Goal: Task Accomplishment & Management: Use online tool/utility

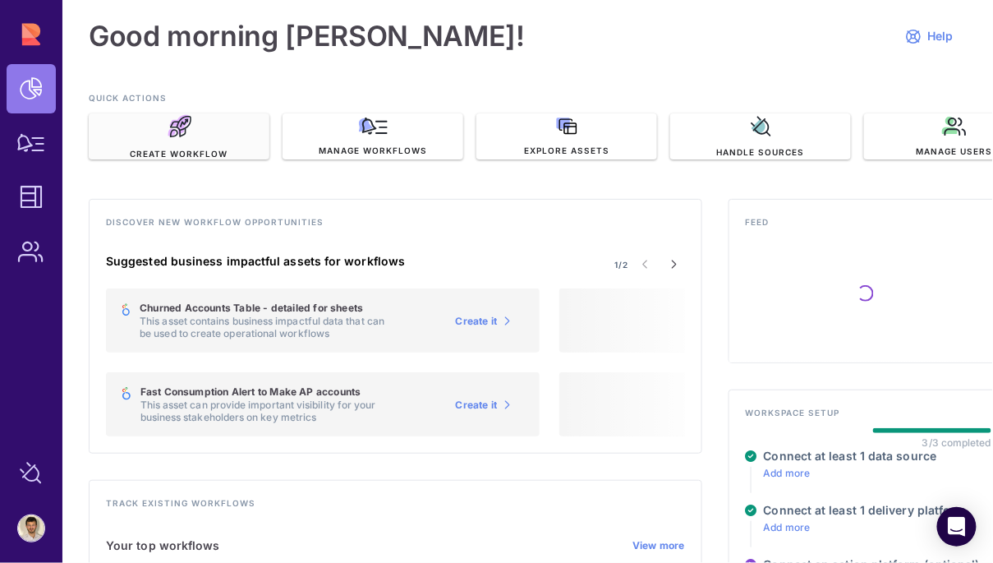
click at [145, 140] on div "Create Workflow" at bounding box center [179, 136] width 181 height 46
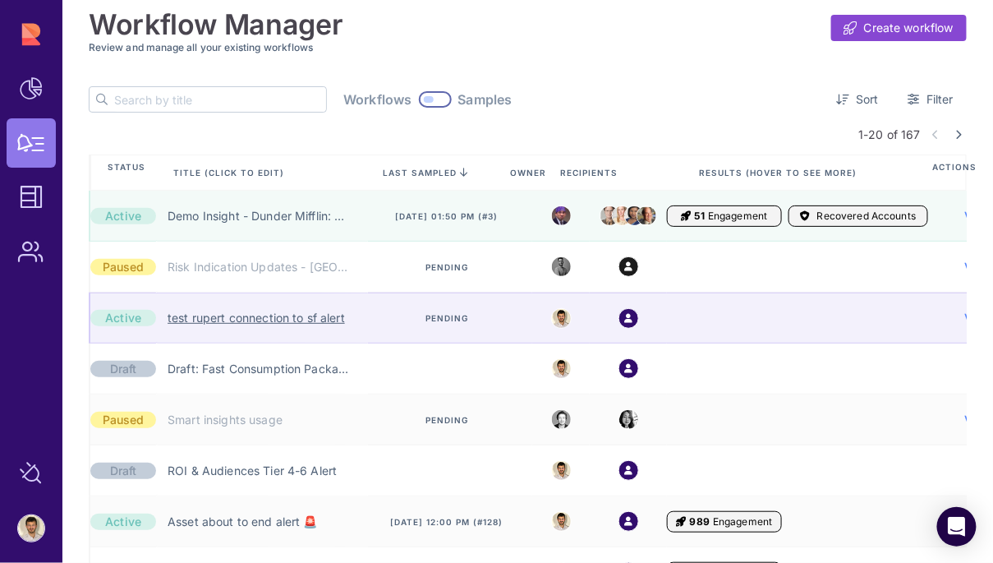
click at [241, 315] on link "test rupert connection to sf alert" at bounding box center [256, 318] width 177 height 16
